Goal: Task Accomplishment & Management: Manage account settings

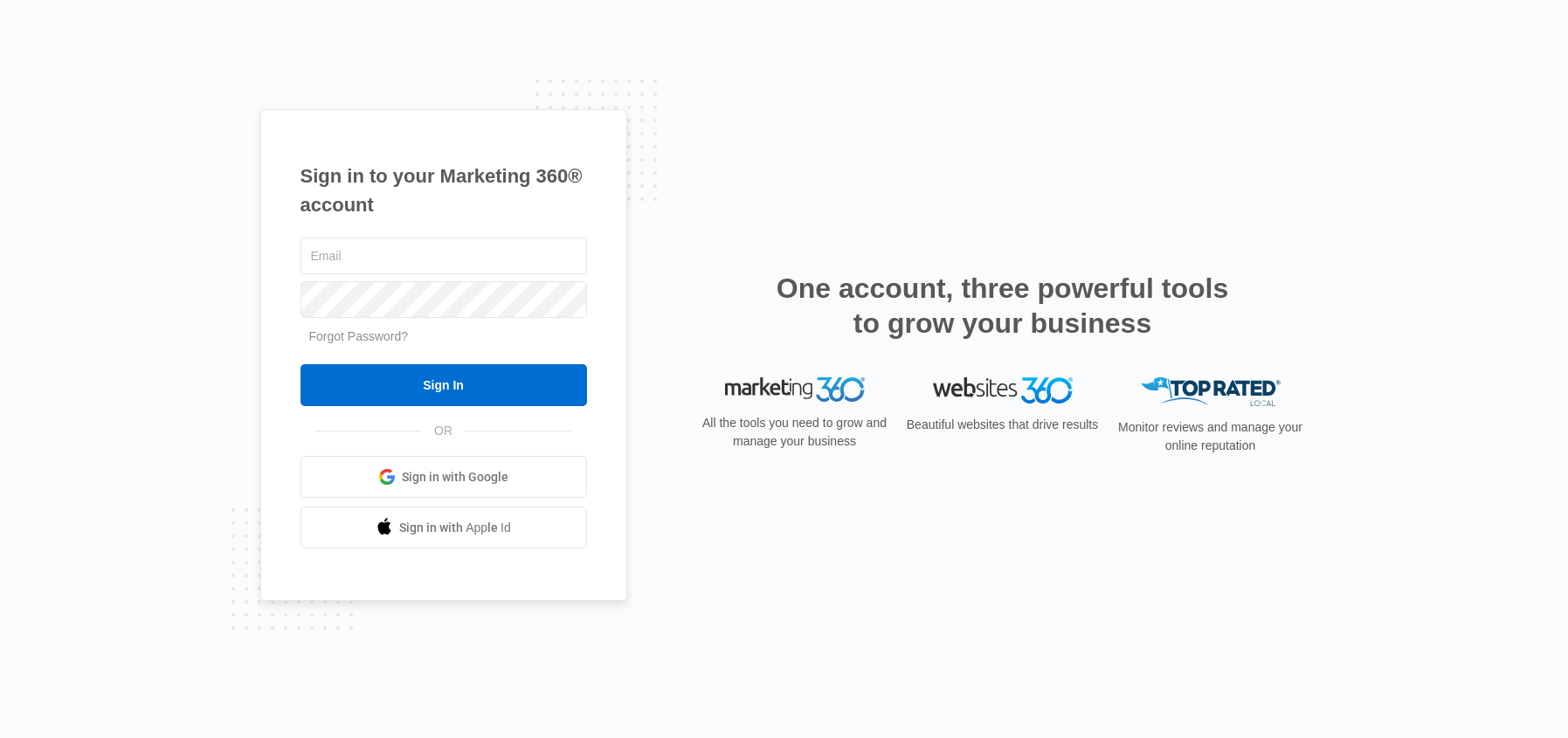
type input "[EMAIL_ADDRESS][DOMAIN_NAME]"
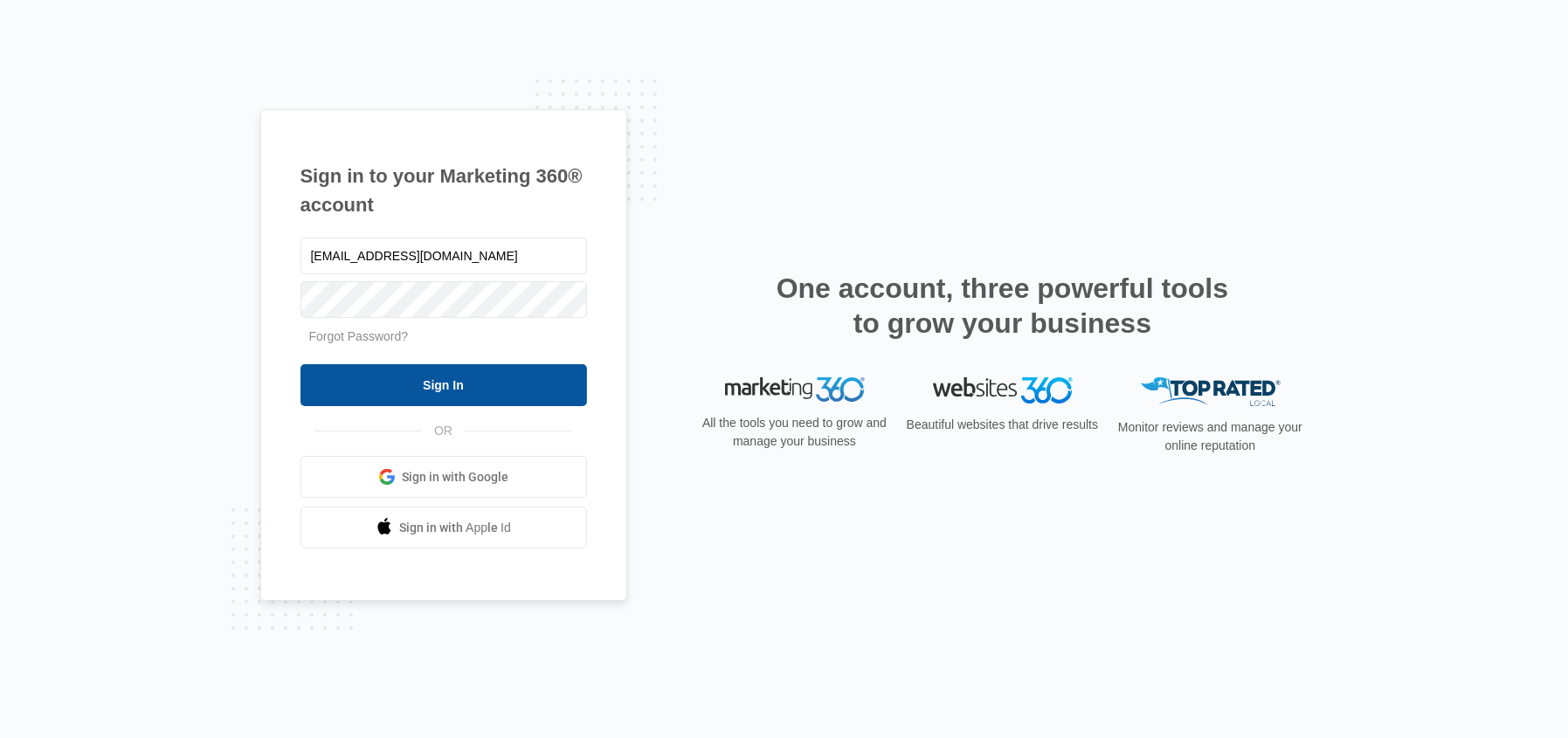
click at [486, 383] on input "Sign In" at bounding box center [443, 385] width 286 height 42
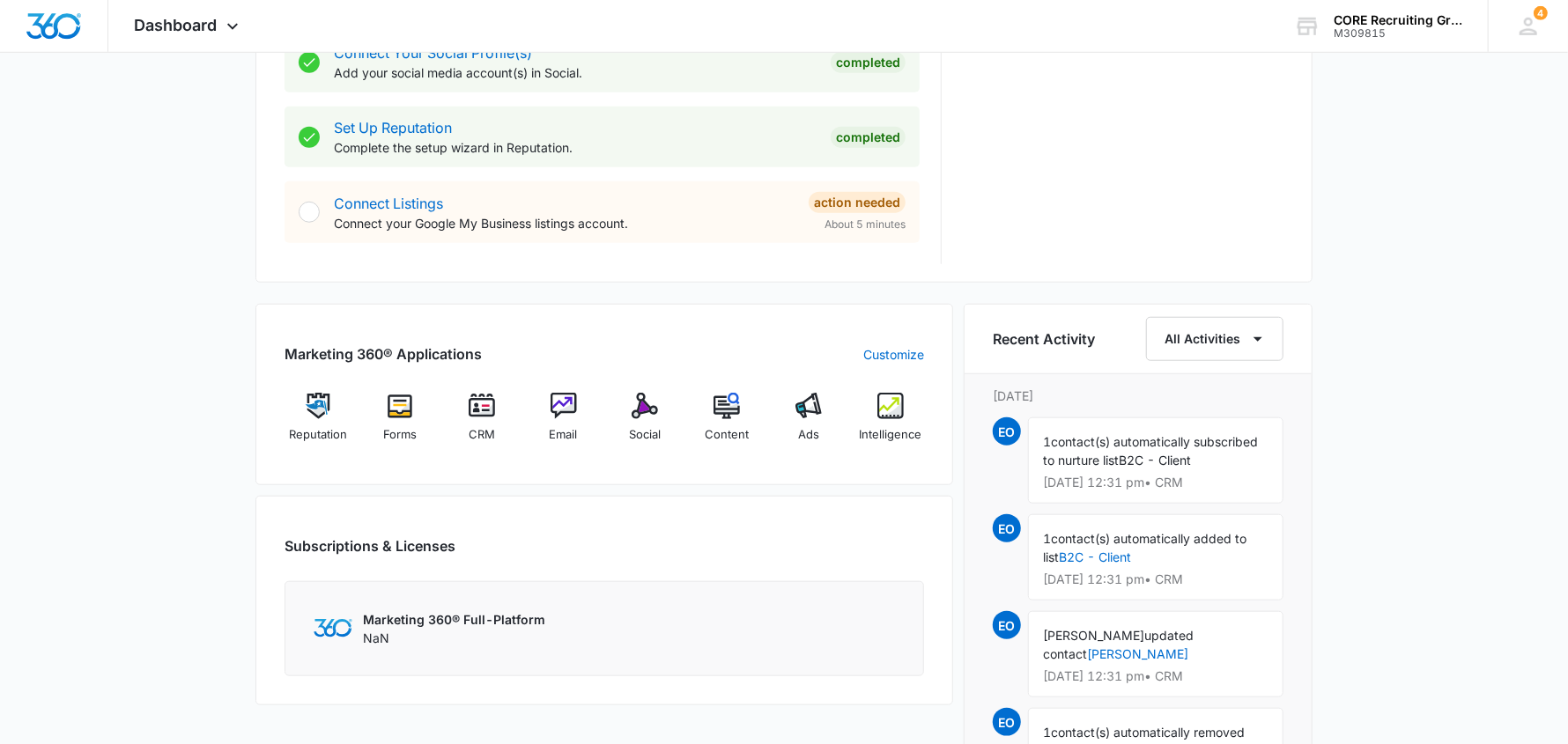
scroll to position [969, 0]
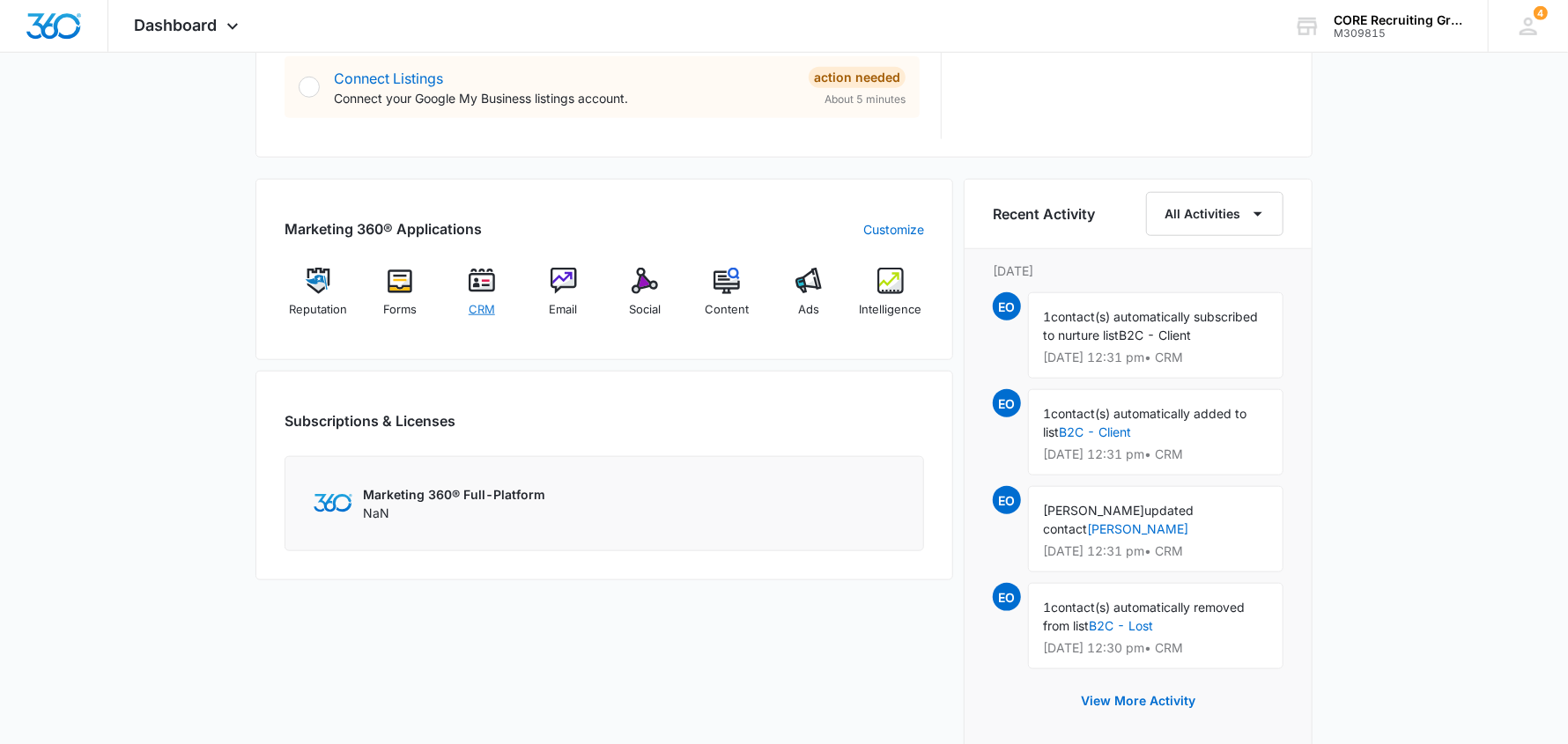
click at [490, 290] on img at bounding box center [481, 280] width 26 height 26
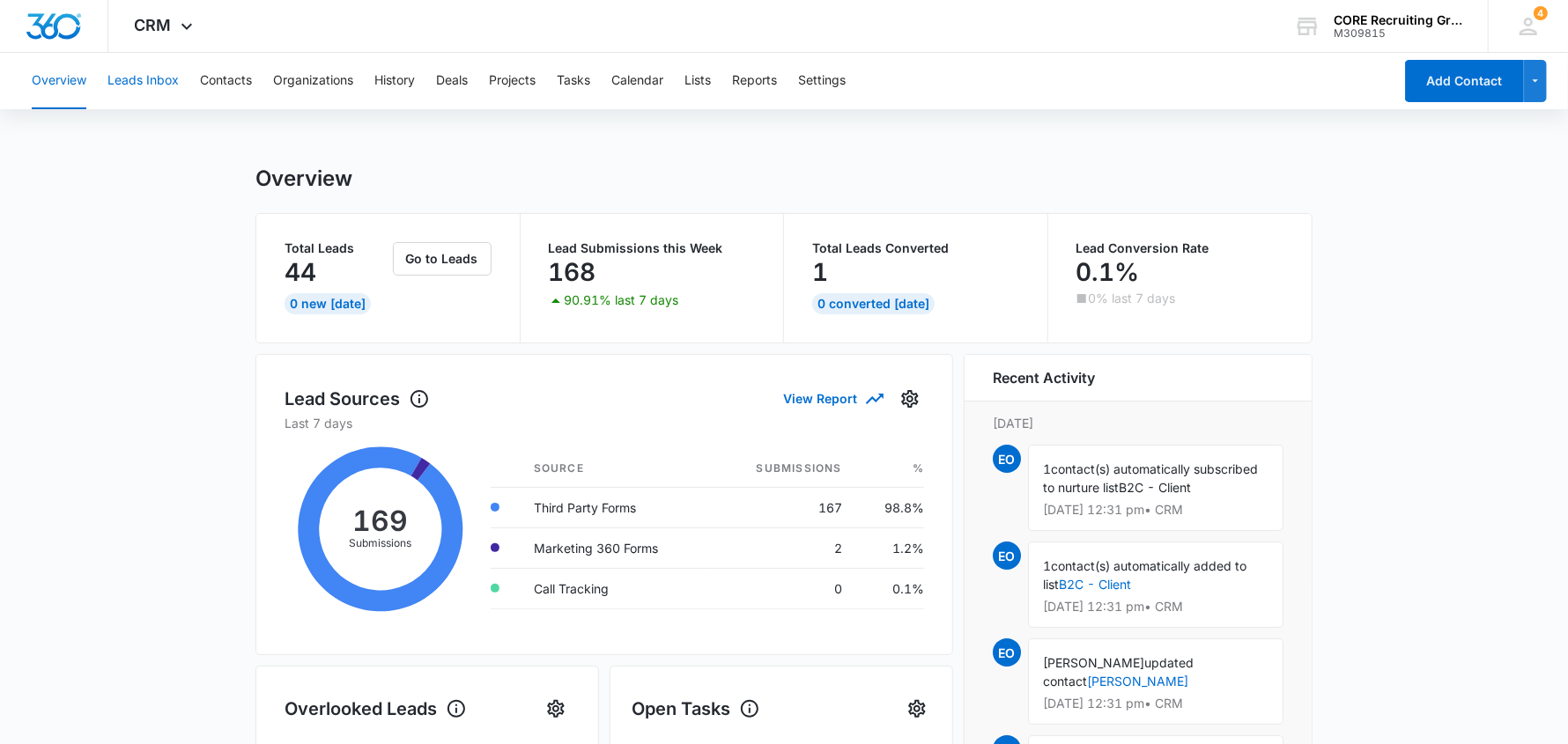
click at [126, 79] on button "Leads Inbox" at bounding box center [143, 81] width 71 height 56
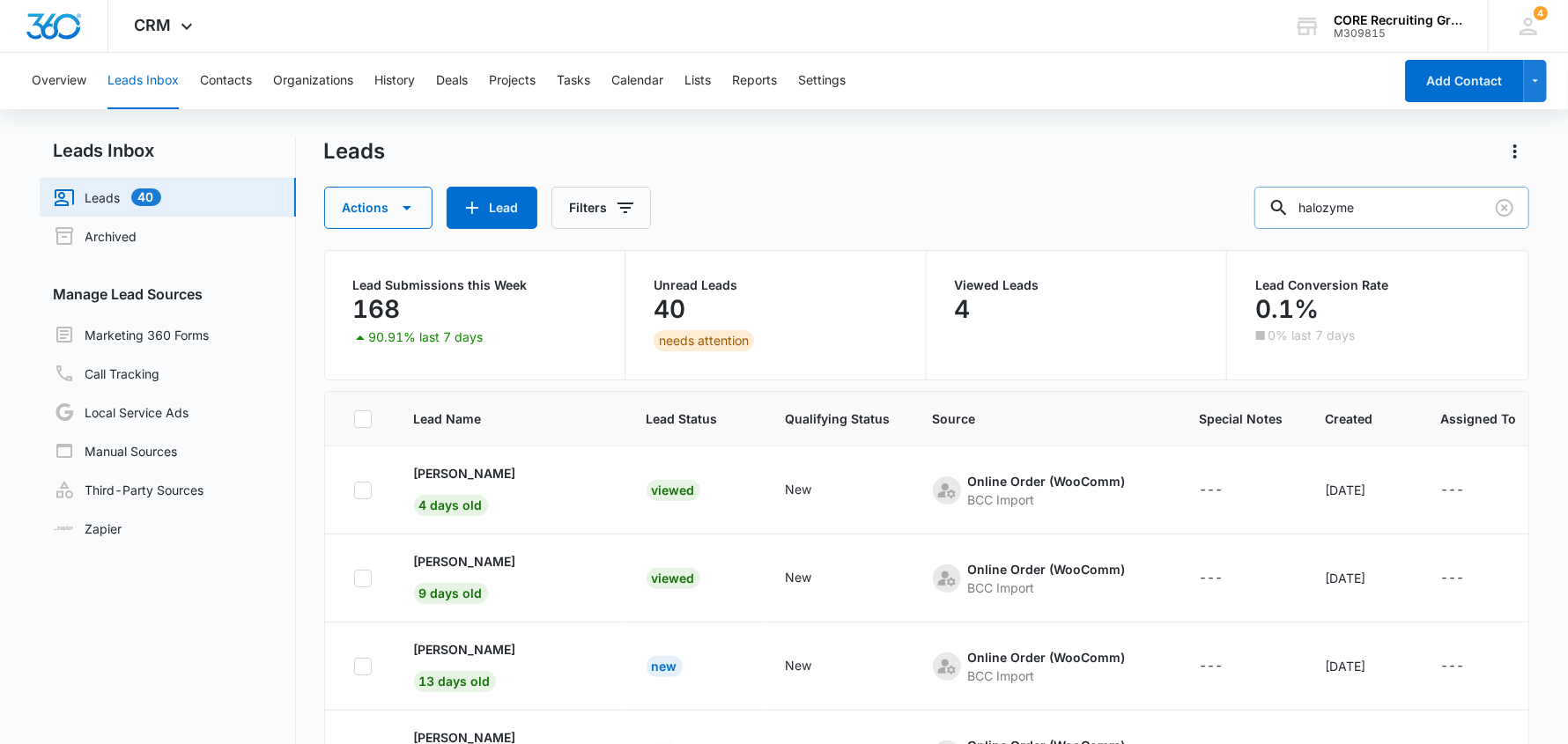
click at [1379, 214] on input "halozyme" at bounding box center [1392, 208] width 275 height 42
click at [1492, 208] on button "Clear" at bounding box center [1504, 208] width 28 height 28
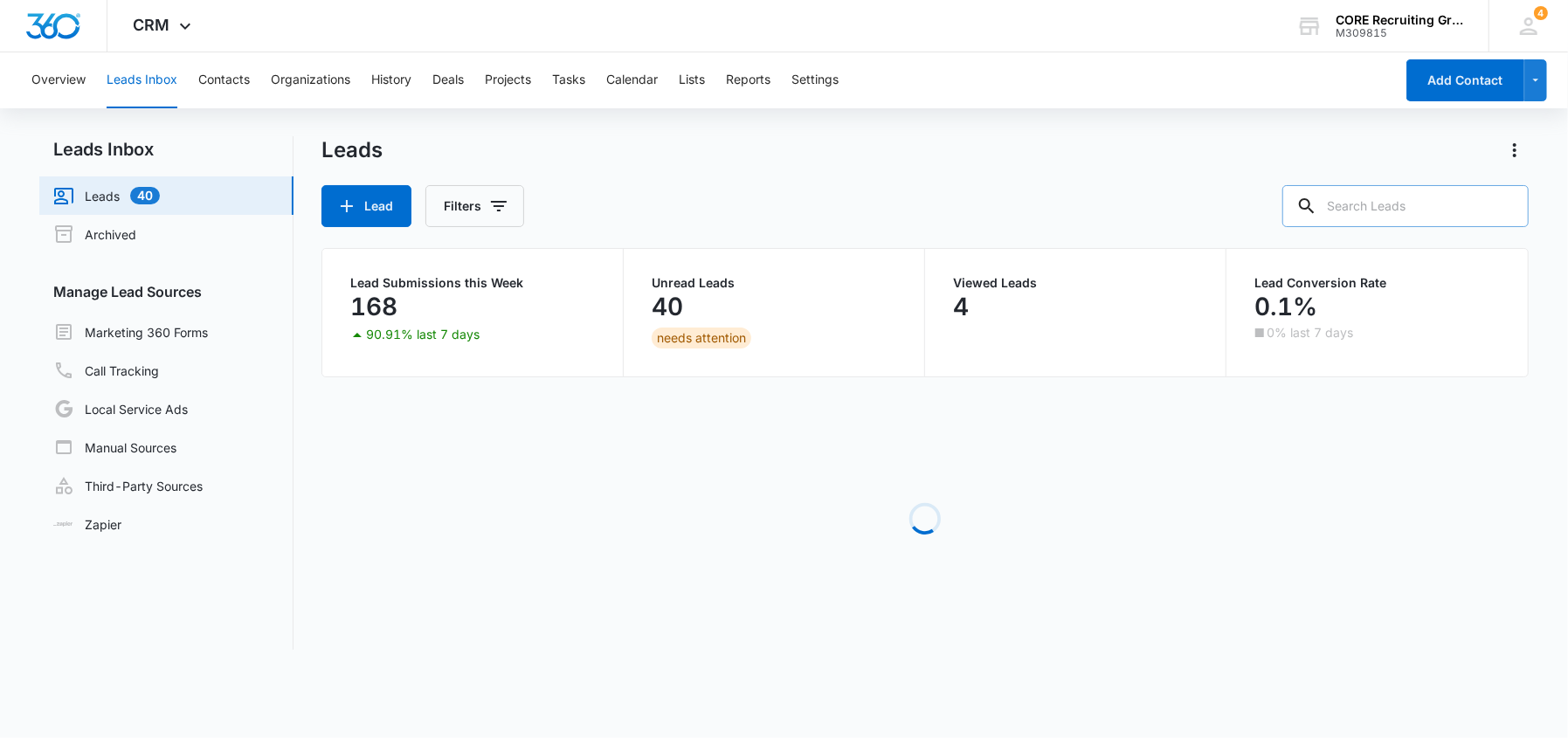
paste input "[EMAIL_ADDRESS][DOMAIN_NAME]>"
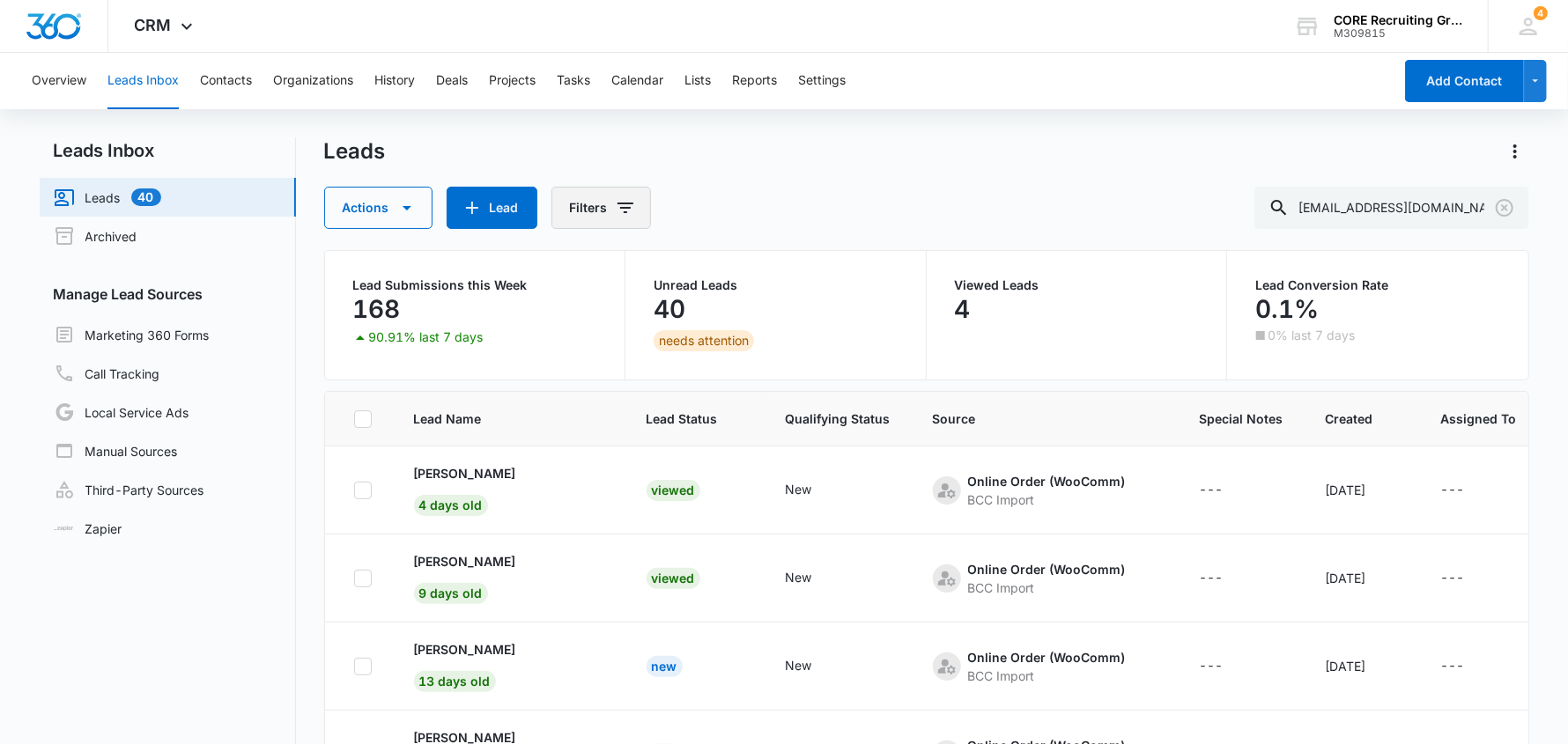
click at [591, 210] on button "Filters" at bounding box center [600, 208] width 99 height 42
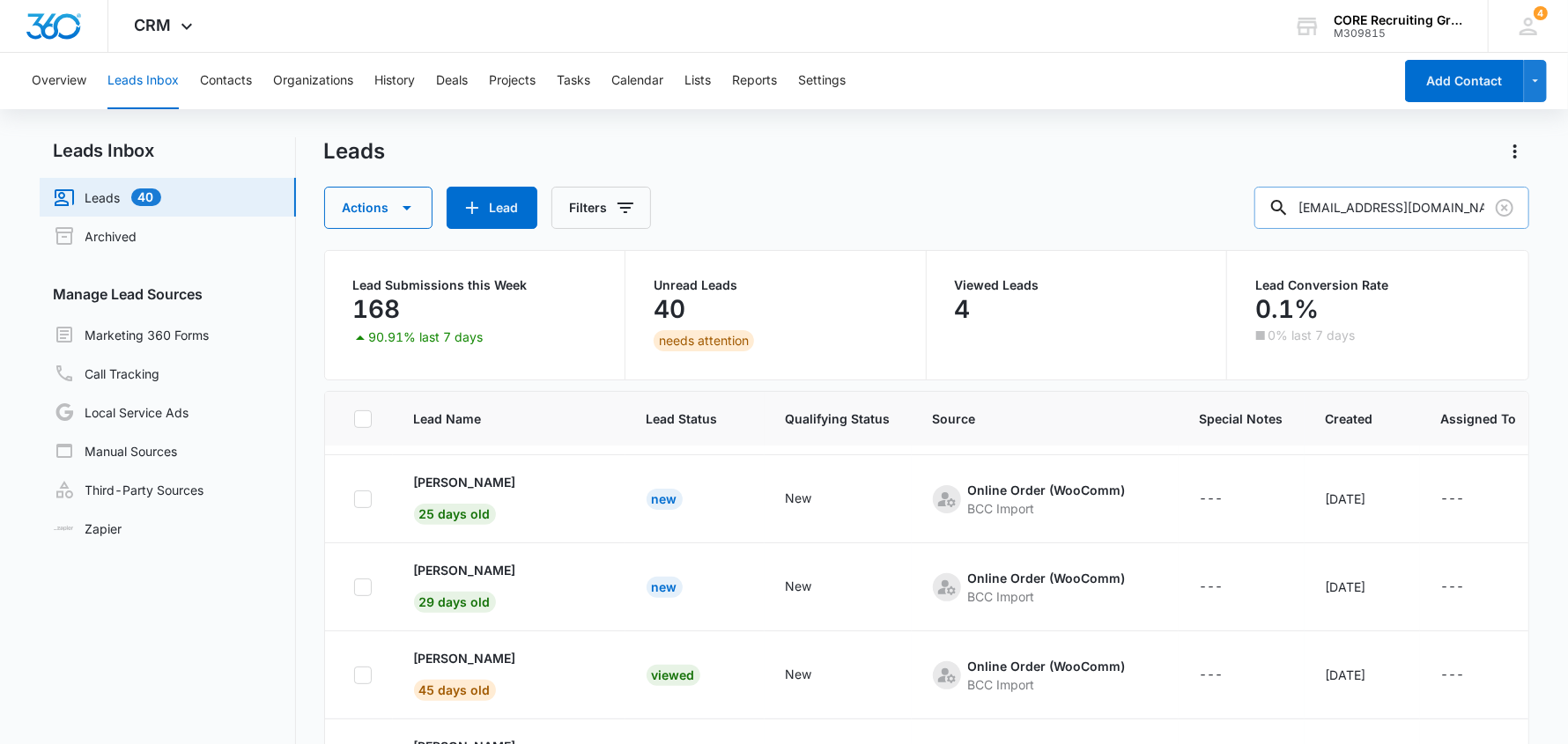
click at [1463, 209] on input "[EMAIL_ADDRESS][DOMAIN_NAME]" at bounding box center [1392, 208] width 275 height 42
drag, startPoint x: 1474, startPoint y: 203, endPoint x: 1094, endPoint y: 221, distance: 380.4
click at [1096, 220] on div "Actions Lead Filters [EMAIL_ADDRESS][DOMAIN_NAME]" at bounding box center [927, 208] width 1205 height 42
type input "[PERSON_NAME]"
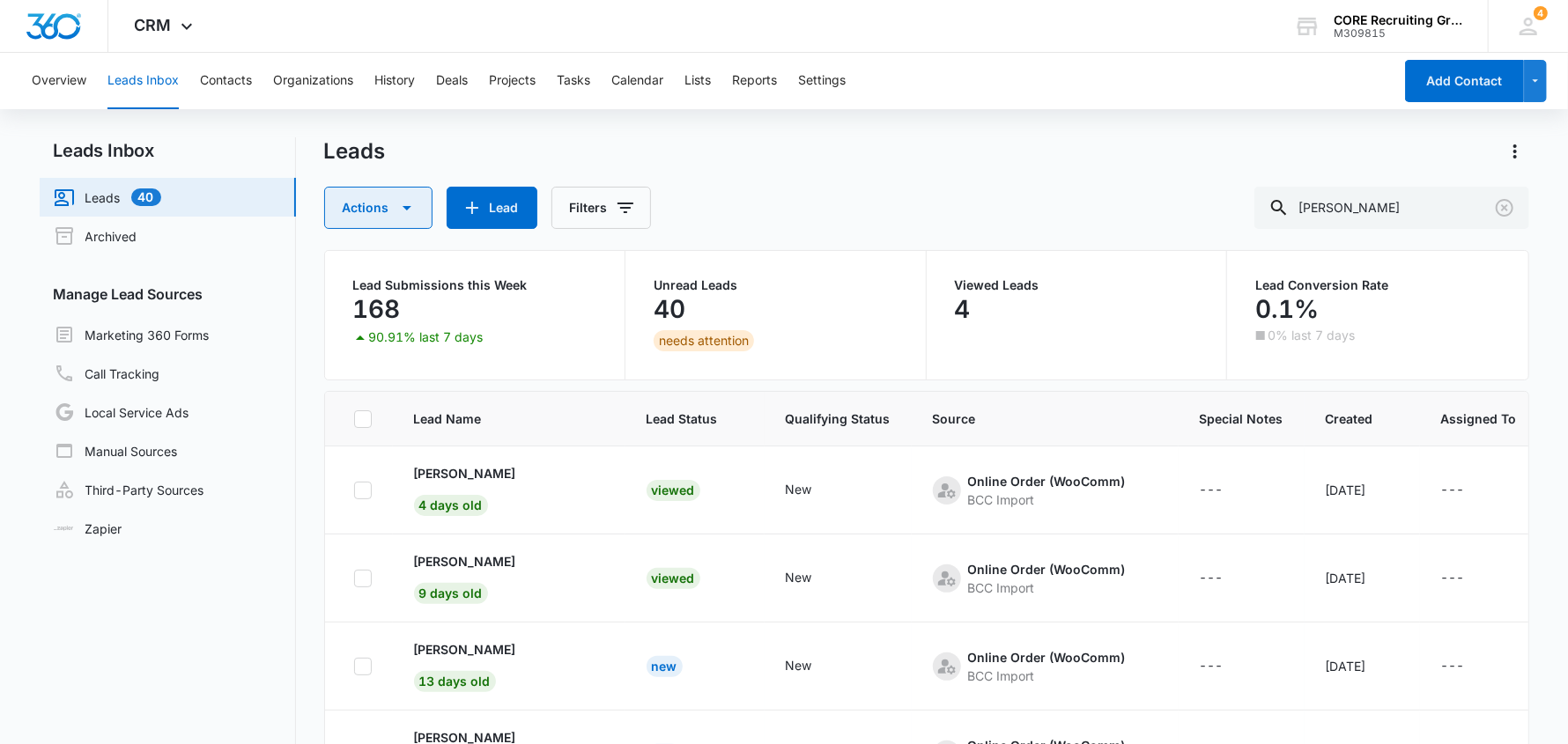
click at [392, 199] on button "Actions" at bounding box center [378, 208] width 108 height 42
click at [931, 164] on div "Leads" at bounding box center [927, 151] width 1205 height 28
click at [221, 81] on button "Contacts" at bounding box center [225, 81] width 52 height 56
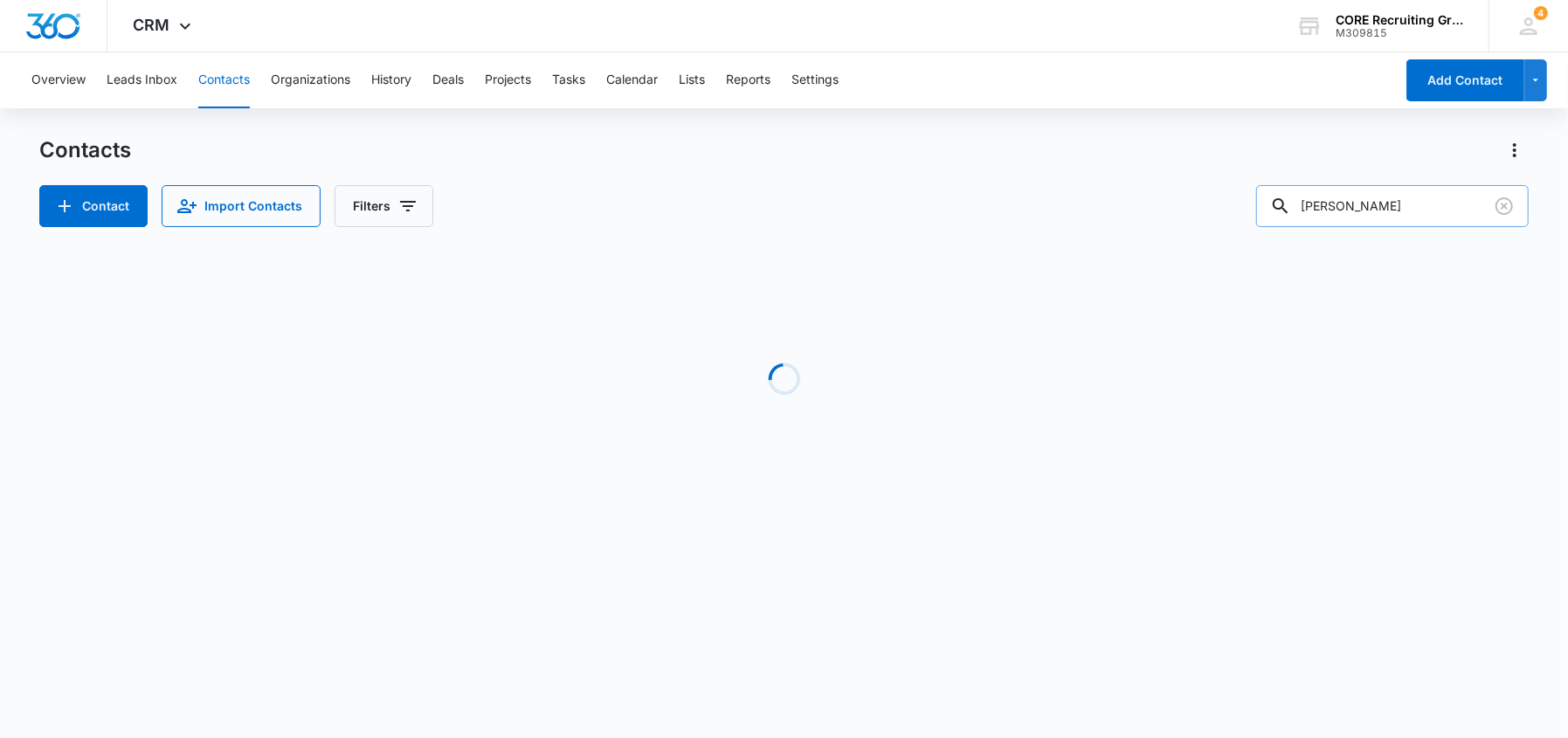
click at [1391, 204] on input "[PERSON_NAME]" at bounding box center [1392, 206] width 273 height 42
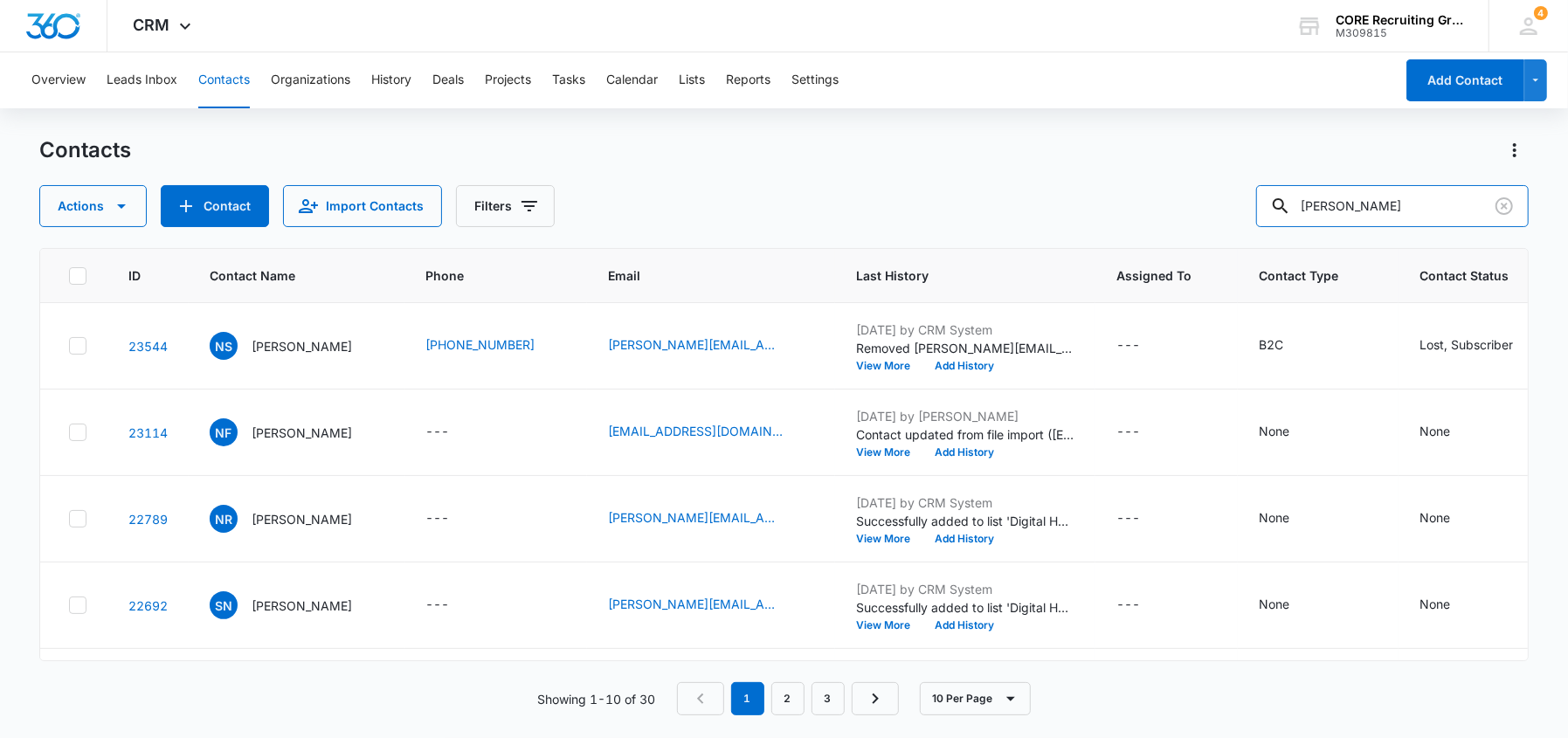
drag, startPoint x: 1410, startPoint y: 203, endPoint x: 1265, endPoint y: 215, distance: 145.5
click at [1265, 215] on div "Actions Contact Import Contacts Filters [PERSON_NAME]" at bounding box center [784, 206] width 1489 height 42
type input "[PERSON_NAME]"
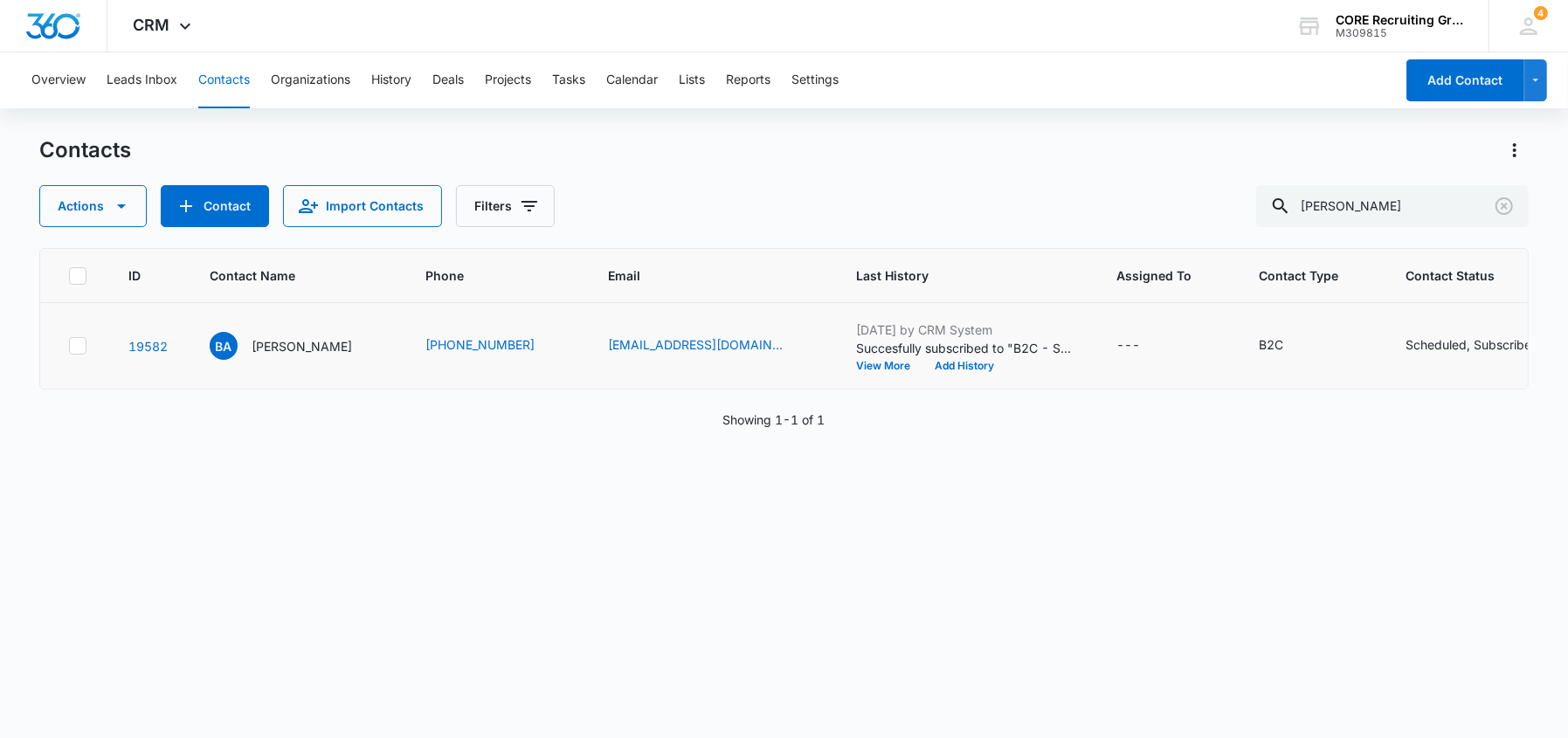
click at [1548, 345] on icon "Contact Status - Scheduled, Subscriber - Select to Edit Field" at bounding box center [1555, 345] width 15 height 15
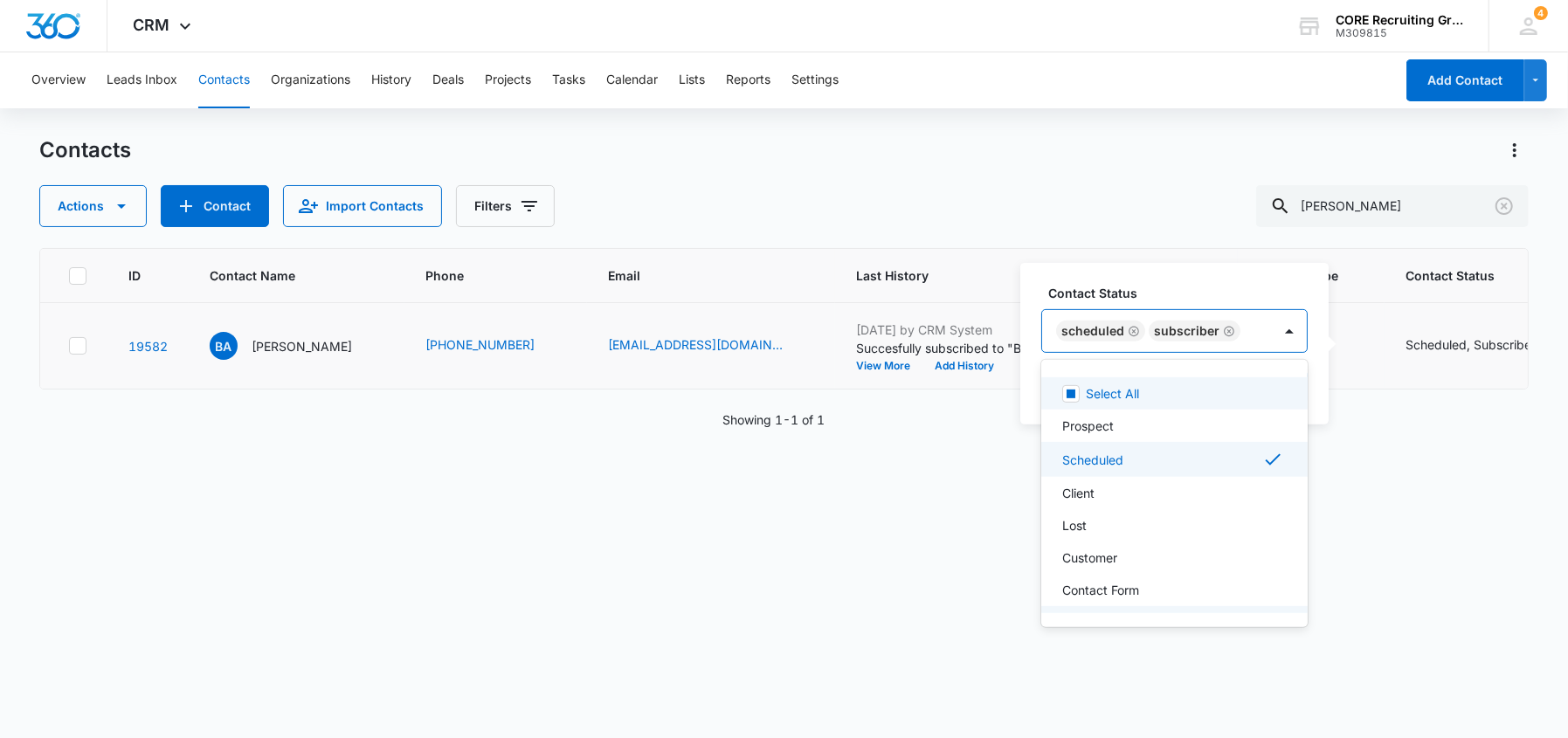
click at [1255, 331] on div "Scheduled Subscriber" at bounding box center [1157, 331] width 229 height 42
click at [1103, 497] on div "Client" at bounding box center [1172, 493] width 221 height 18
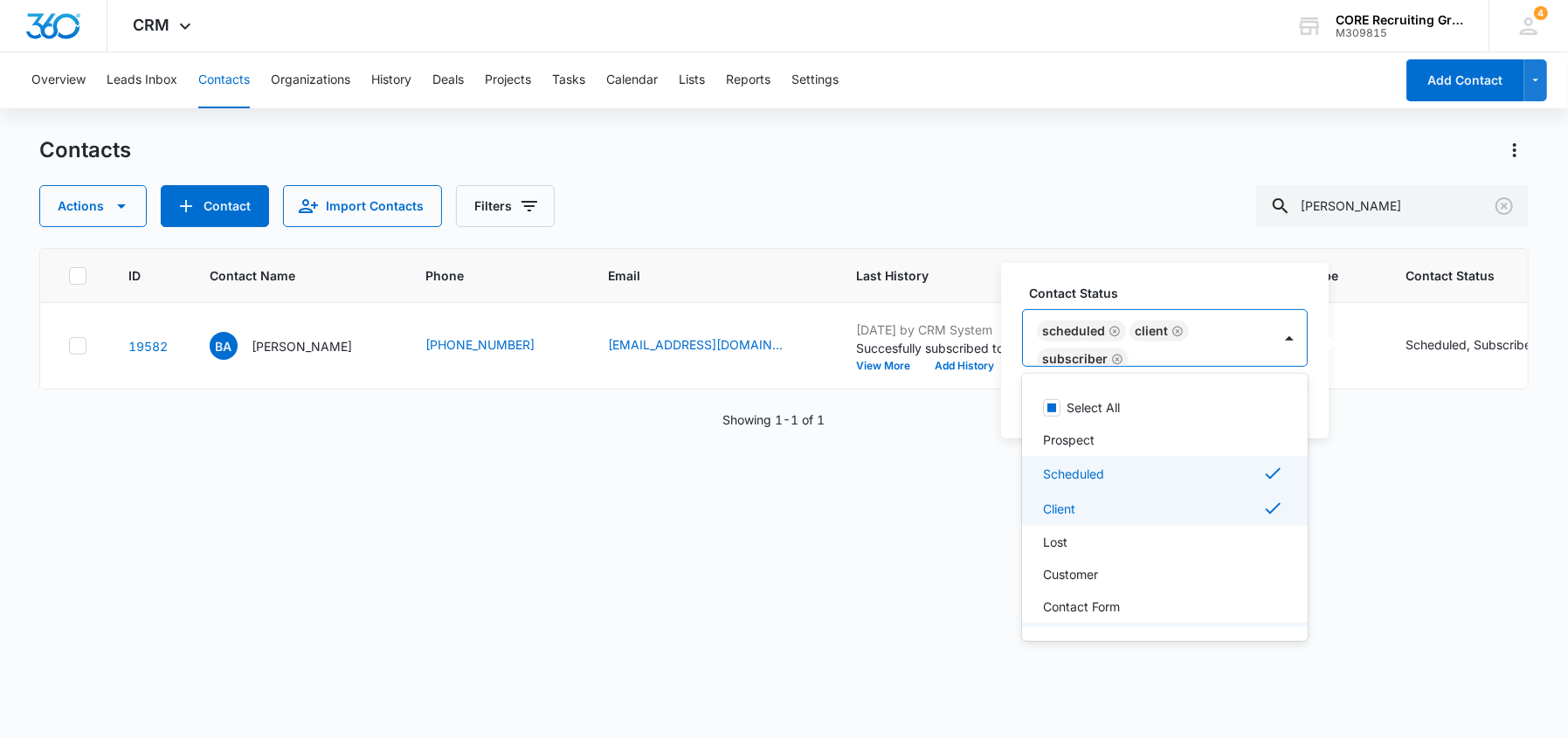
click at [1410, 503] on div "ID Contact Name Phone Email Last History Assigned To Contact Type Contact Statu…" at bounding box center [784, 481] width 1489 height 467
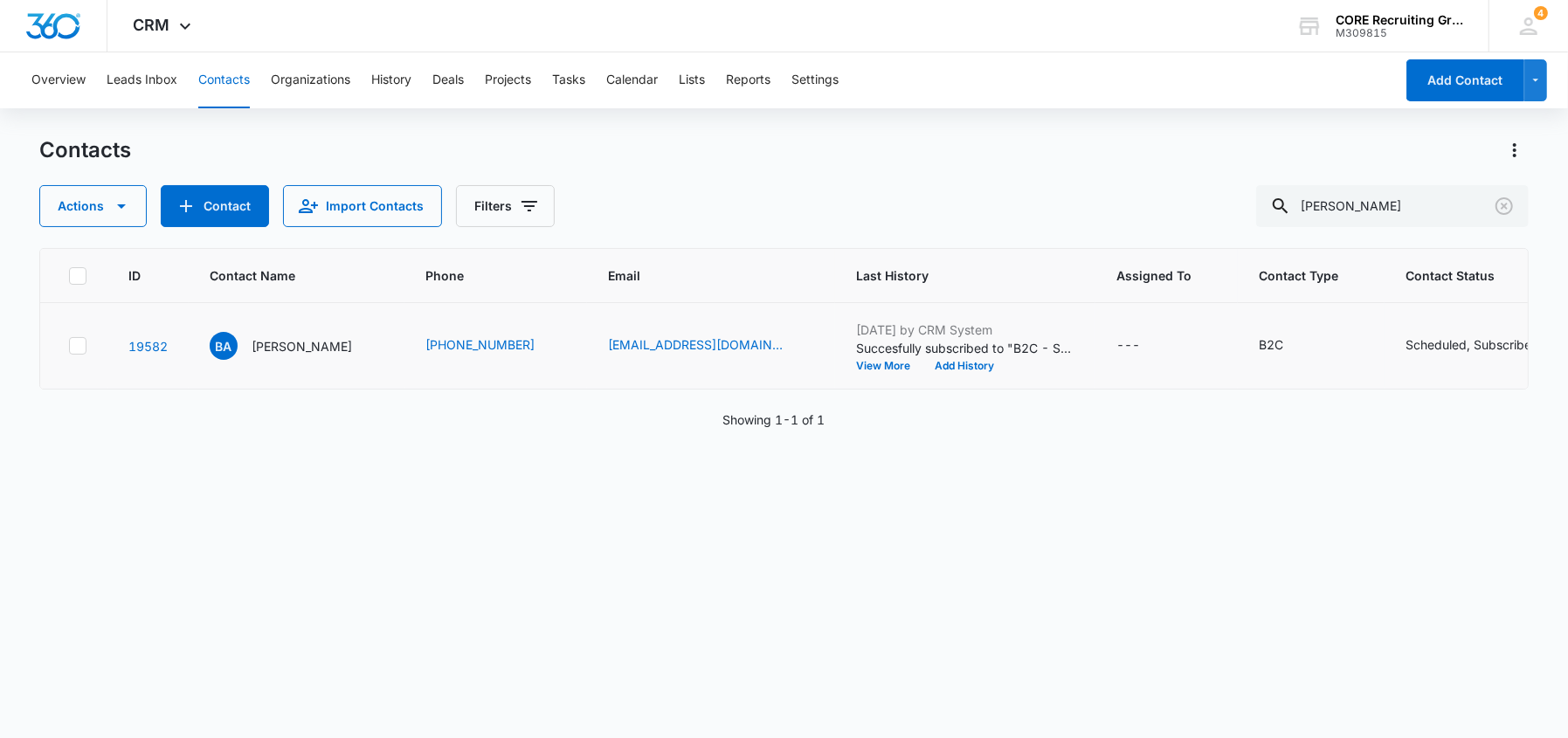
click at [1546, 347] on icon "Contact Status - Scheduled, Subscriber - Select to Edit Field" at bounding box center [1556, 345] width 21 height 21
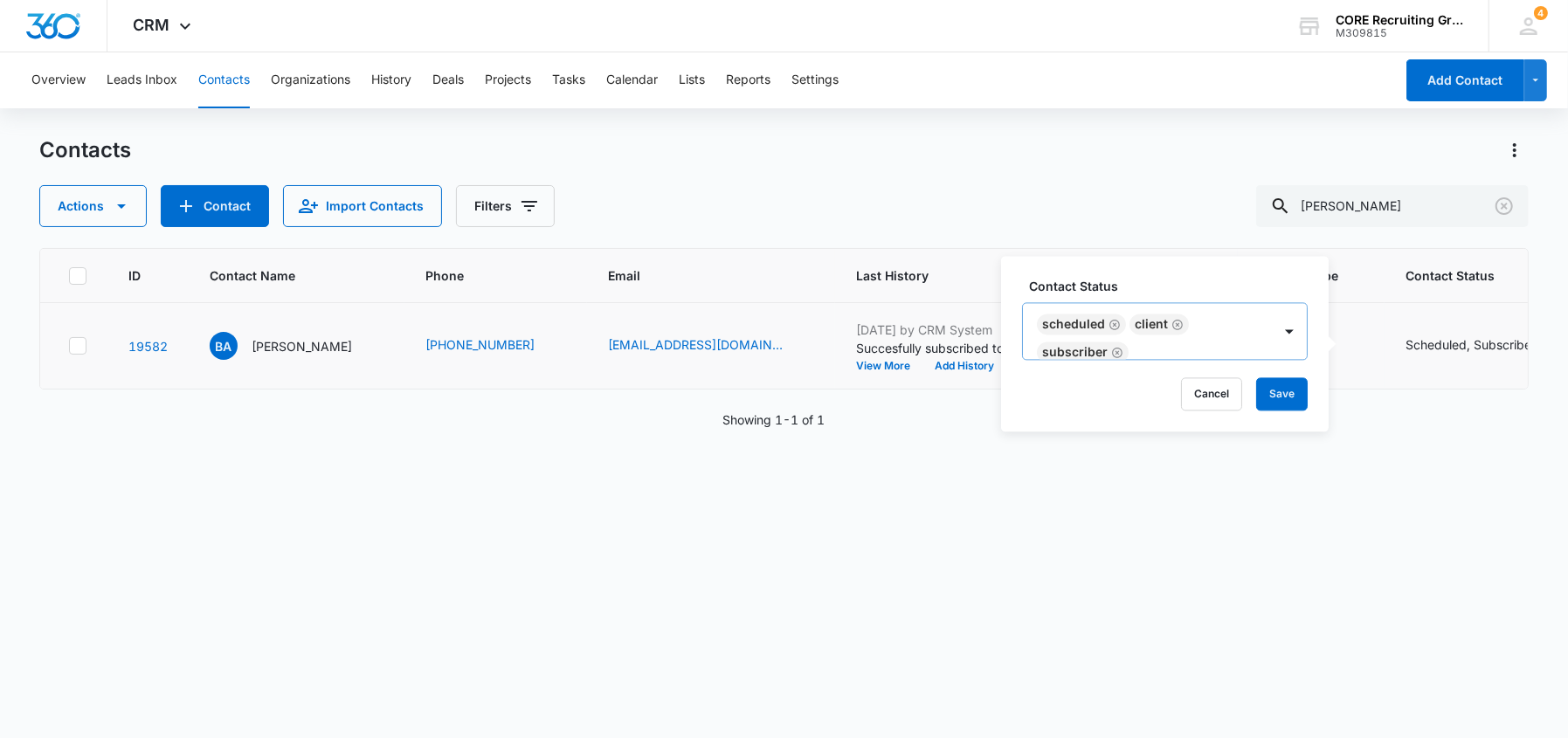
scroll to position [2, 0]
click at [1224, 340] on div "Scheduled Client Subscriber" at bounding box center [1147, 332] width 249 height 56
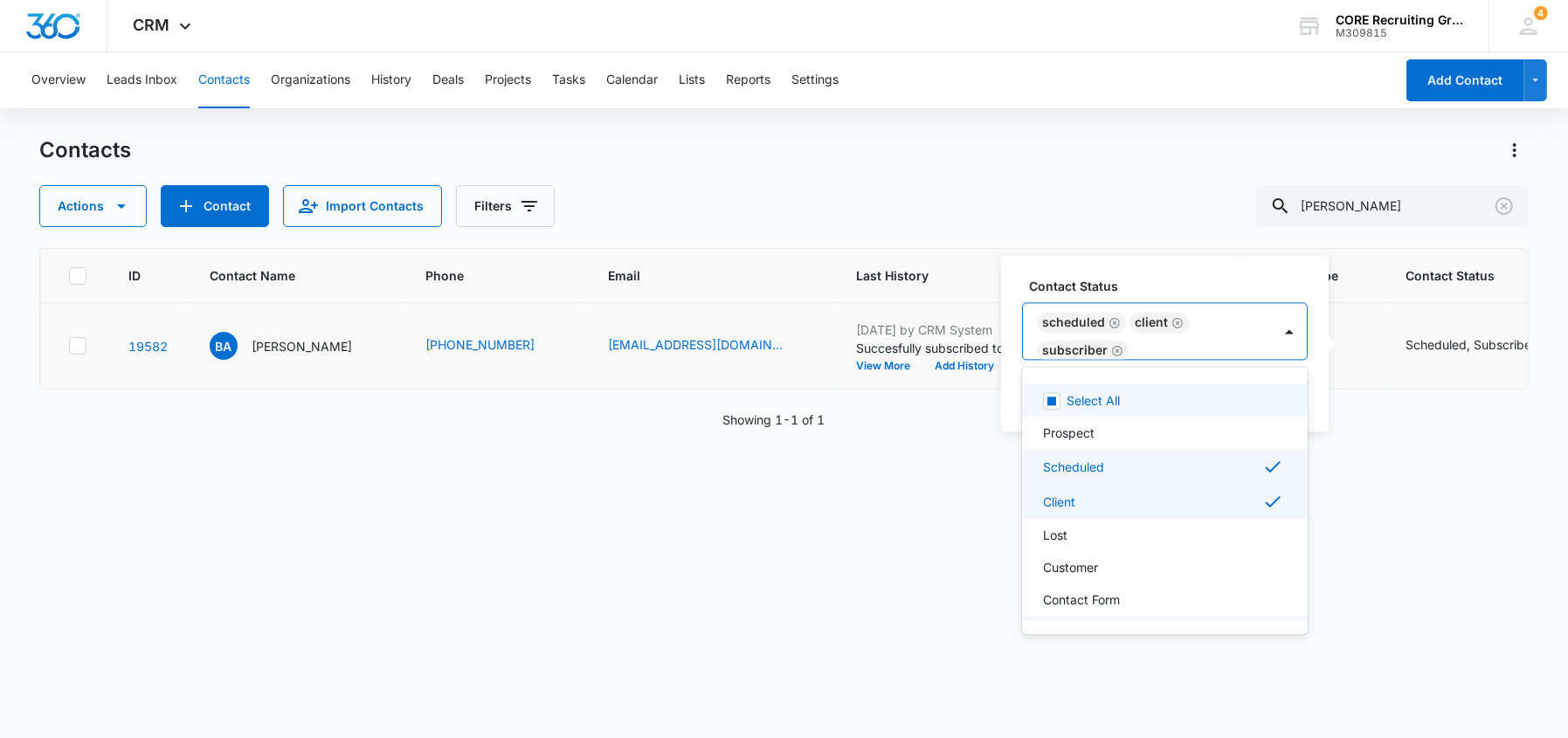
click at [1115, 318] on icon "Remove Scheduled" at bounding box center [1115, 323] width 11 height 11
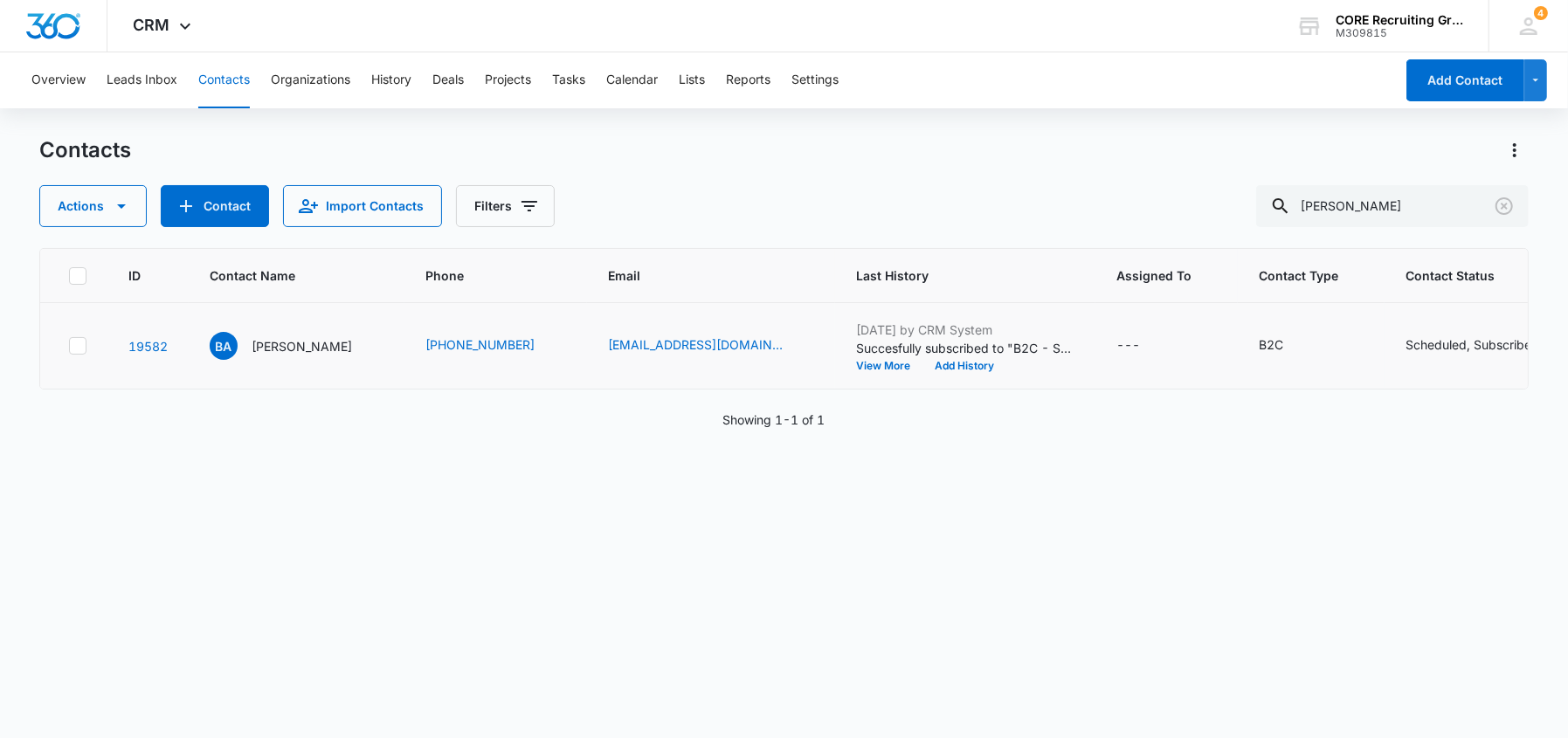
drag, startPoint x: 1027, startPoint y: 492, endPoint x: 1033, endPoint y: 483, distance: 10.8
click at [1027, 490] on div "ID Contact Name Phone Email Last History Assigned To Contact Type Contact Statu…" at bounding box center [784, 481] width 1489 height 467
click at [1546, 344] on icon "Contact Status - Scheduled, Subscriber - Select to Edit Field" at bounding box center [1556, 345] width 21 height 21
click at [76, 347] on icon at bounding box center [78, 345] width 11 height 8
click at [69, 347] on input "checkbox" at bounding box center [68, 346] width 1 height 1
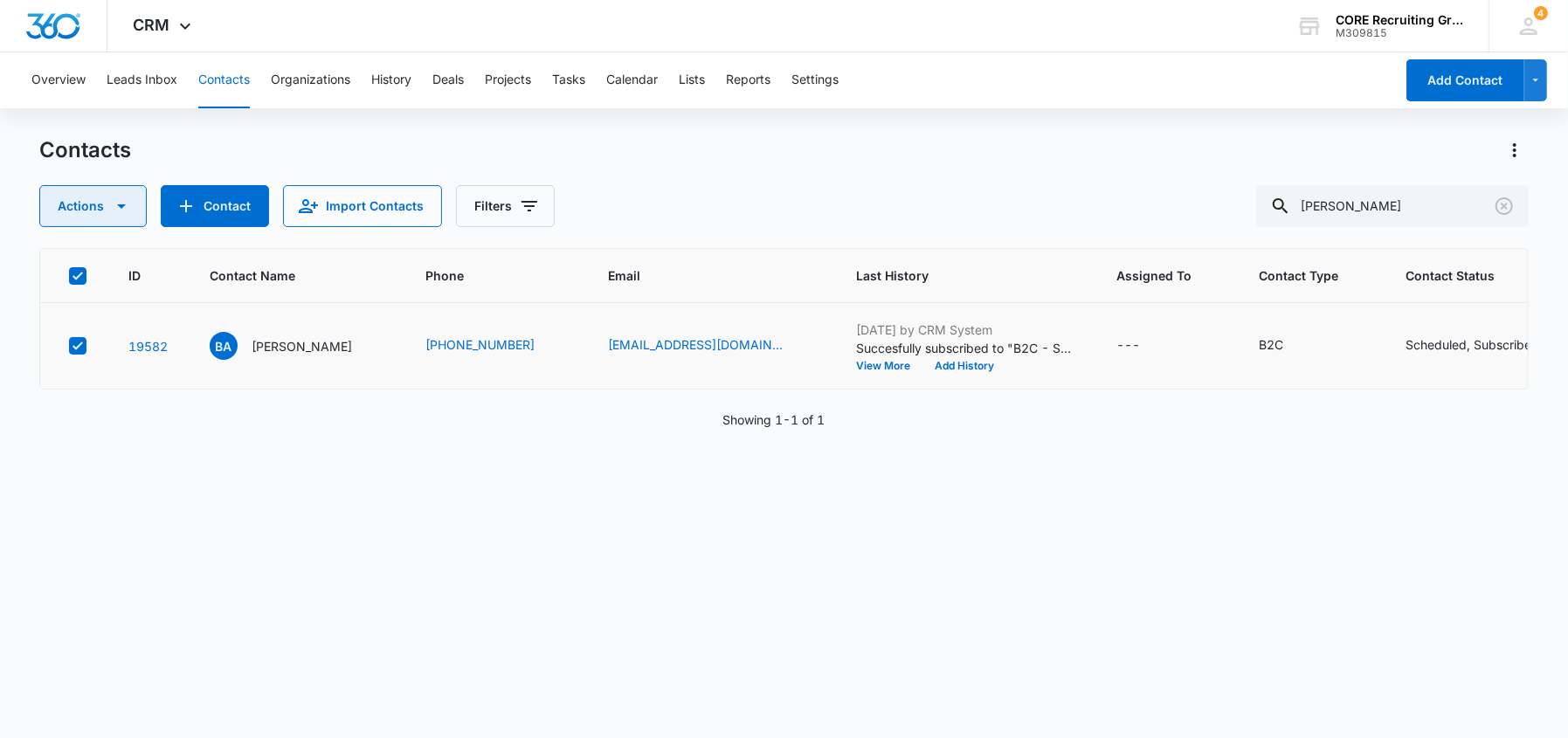
click at [117, 199] on icon "button" at bounding box center [121, 206] width 21 height 21
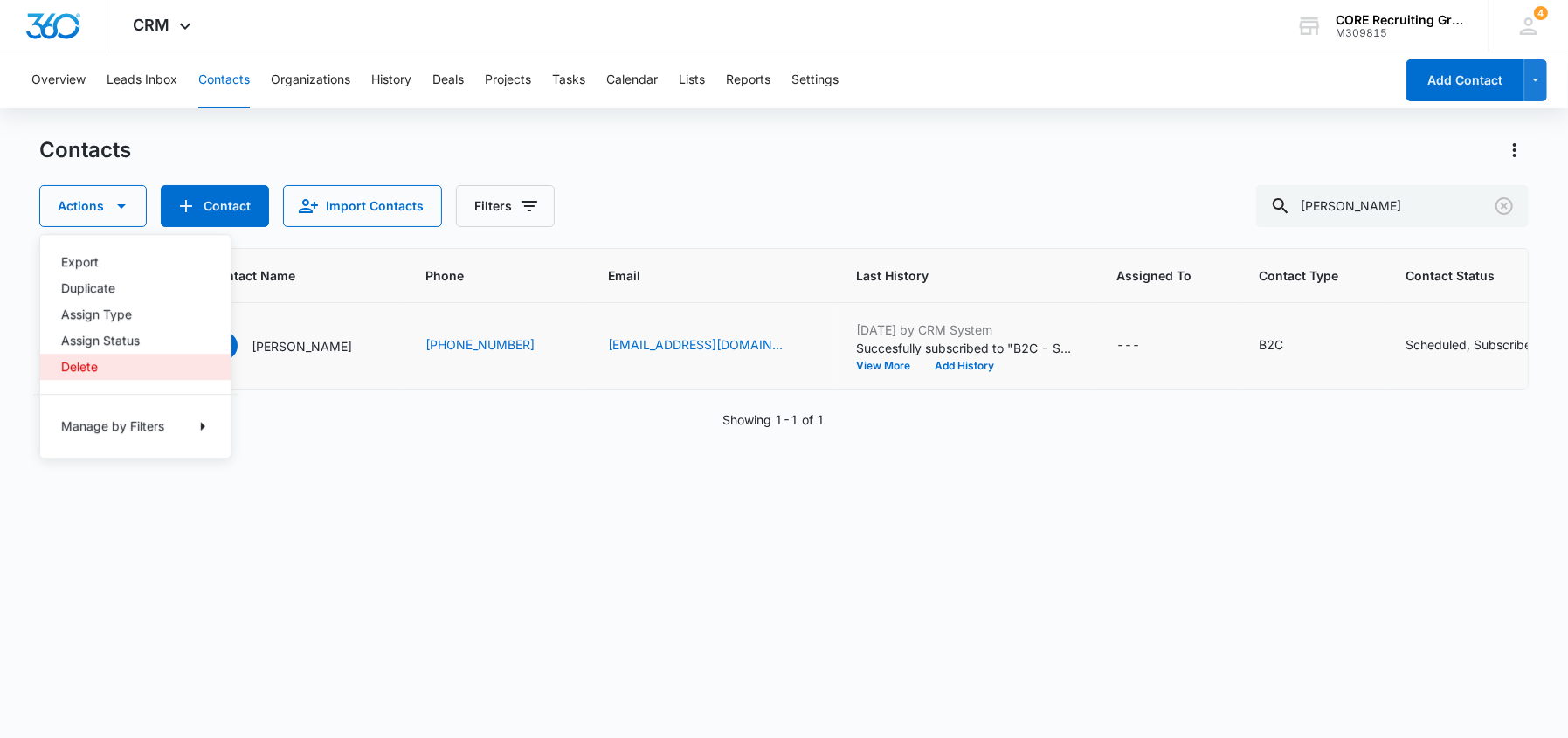
click at [90, 361] on div "Delete" at bounding box center [125, 367] width 127 height 13
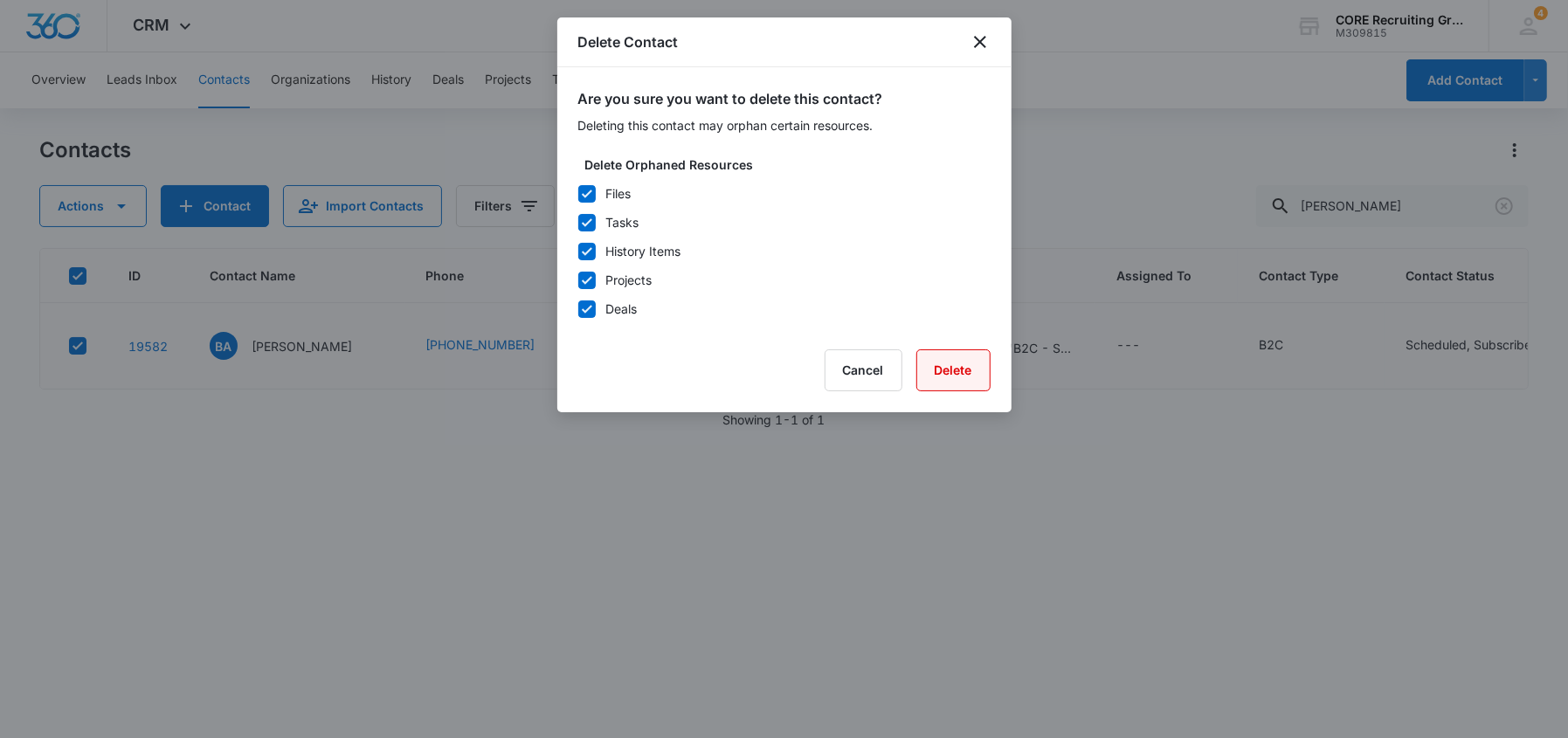
click at [969, 372] on button "Delete" at bounding box center [953, 370] width 74 height 42
